Goal: Information Seeking & Learning: Learn about a topic

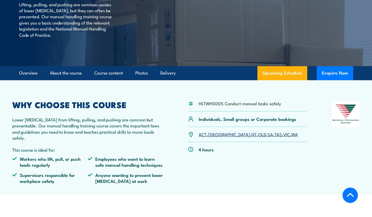
scroll to position [82, 0]
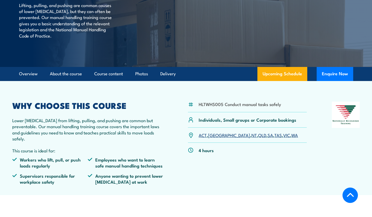
click at [251, 138] on link "NT" at bounding box center [253, 135] width 5 height 6
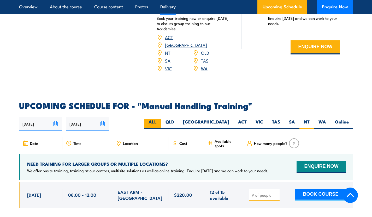
scroll to position [698, 0]
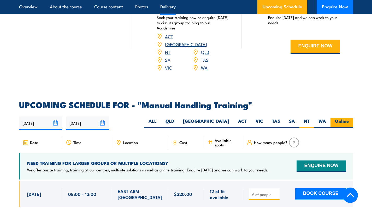
click at [344, 119] on label "Online" at bounding box center [341, 123] width 23 height 10
click at [349, 119] on input "Online" at bounding box center [350, 119] width 3 height 3
radio input "true"
click at [306, 118] on label "NT" at bounding box center [306, 123] width 15 height 10
click at [309, 118] on input "NT" at bounding box center [310, 119] width 3 height 3
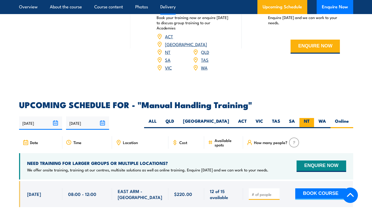
radio input "true"
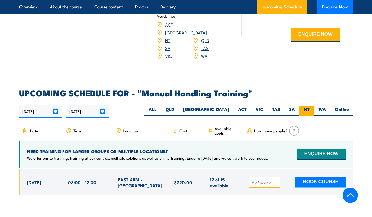
scroll to position [717, 0]
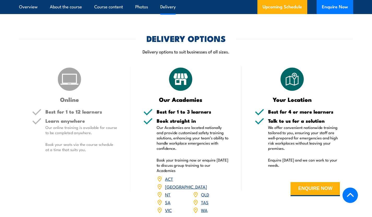
scroll to position [555, 0]
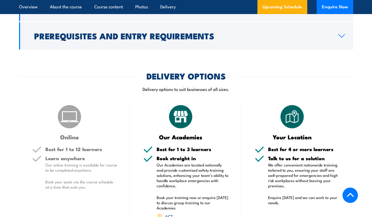
click at [311, 107] on div "Your Location" at bounding box center [297, 122] width 85 height 36
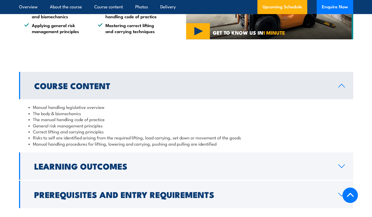
scroll to position [359, 0]
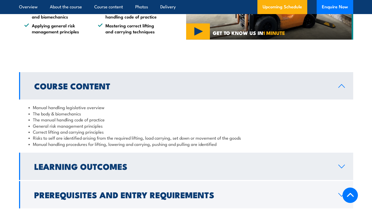
click at [102, 169] on h2 "Learning Outcomes" at bounding box center [182, 166] width 296 height 7
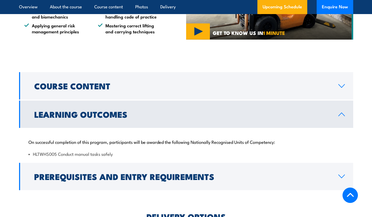
click at [109, 114] on h2 "Learning Outcomes" at bounding box center [182, 114] width 296 height 7
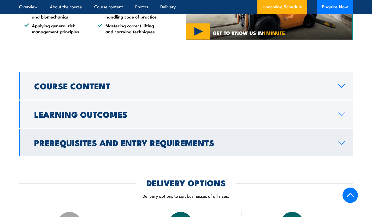
click at [106, 146] on h2 "Prerequisites and Entry Requirements" at bounding box center [182, 142] width 296 height 7
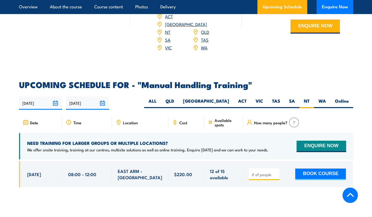
scroll to position [713, 0]
